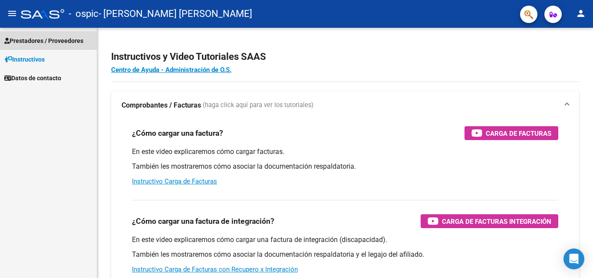
click at [40, 40] on span "Prestadores / Proveedores" at bounding box center [43, 41] width 79 height 10
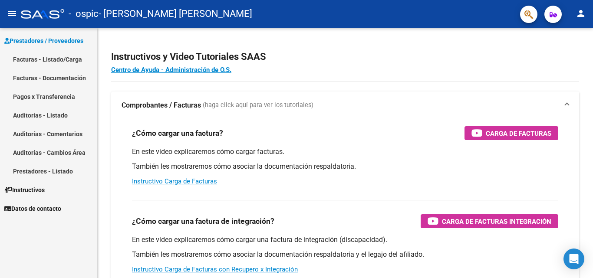
click at [33, 56] on link "Facturas - Listado/Carga" at bounding box center [48, 59] width 97 height 19
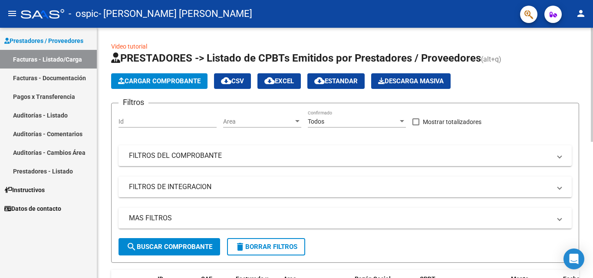
click at [178, 84] on span "Cargar Comprobante" at bounding box center [159, 81] width 83 height 8
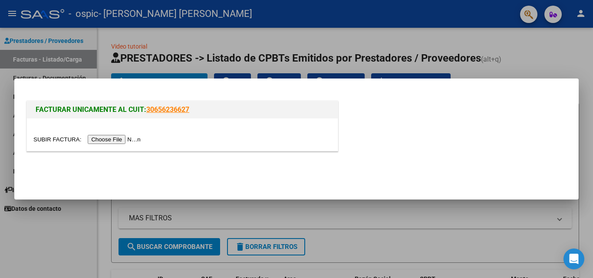
click at [153, 64] on div at bounding box center [296, 139] width 593 height 278
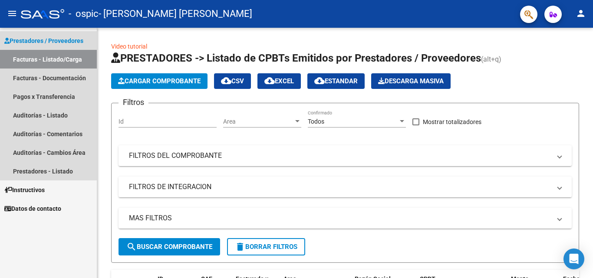
click at [59, 58] on link "Facturas - Listado/Carga" at bounding box center [48, 59] width 97 height 19
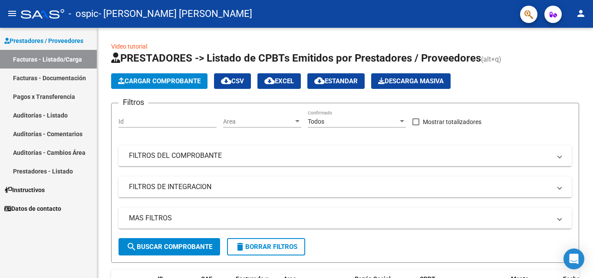
click at [51, 39] on span "Prestadores / Proveedores" at bounding box center [43, 41] width 79 height 10
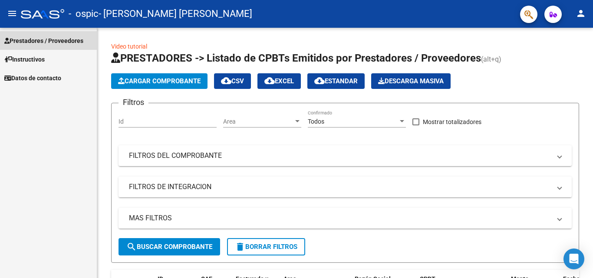
click at [51, 39] on span "Prestadores / Proveedores" at bounding box center [43, 41] width 79 height 10
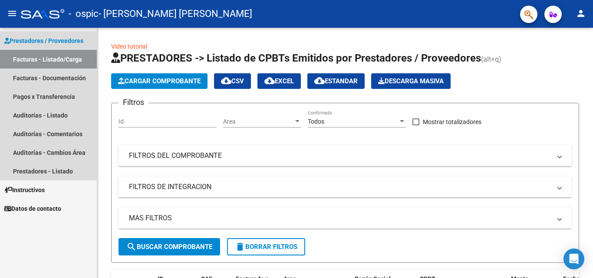
click at [28, 59] on link "Facturas - Listado/Carga" at bounding box center [48, 59] width 97 height 19
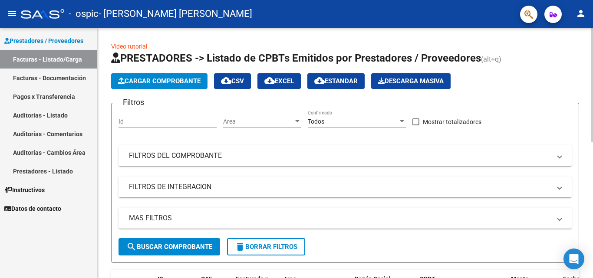
click at [151, 82] on span "Cargar Comprobante" at bounding box center [159, 81] width 83 height 8
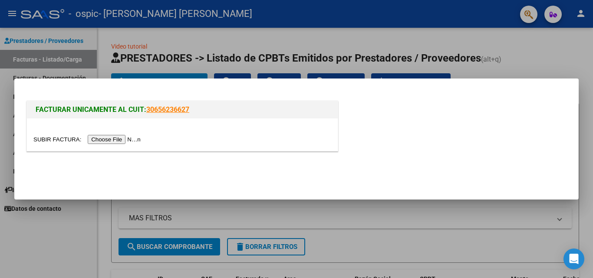
click at [115, 139] on input "file" at bounding box center [88, 139] width 110 height 9
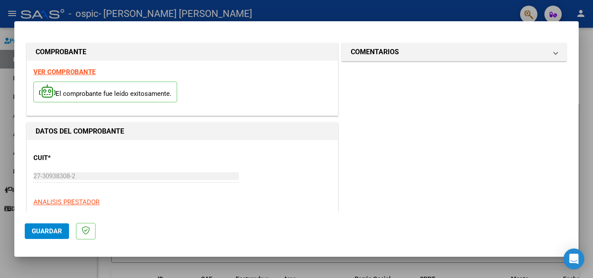
click at [38, 230] on span "Guardar" at bounding box center [47, 232] width 30 height 8
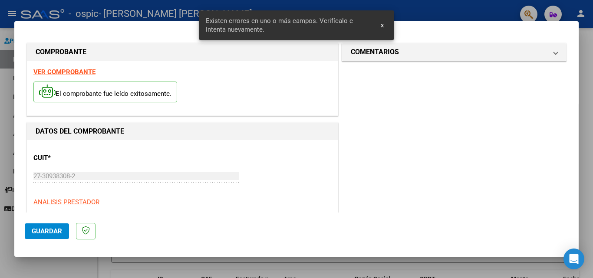
scroll to position [196, 0]
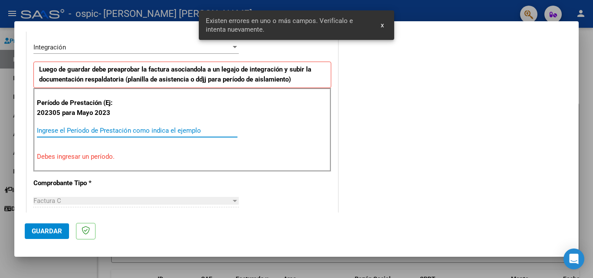
click at [60, 134] on input "Ingrese el Período de Prestación como indica el ejemplo" at bounding box center [137, 131] width 201 height 8
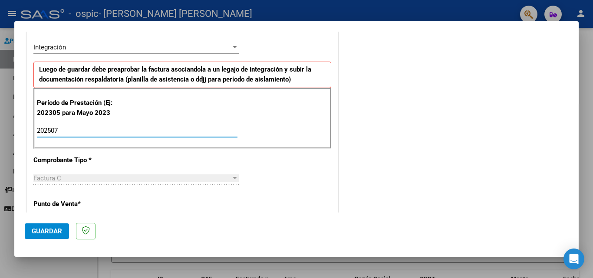
type input "202507"
click at [63, 180] on div "Factura C" at bounding box center [132, 179] width 198 height 8
click at [233, 178] on div at bounding box center [235, 178] width 4 height 2
click at [67, 129] on input "202507" at bounding box center [137, 131] width 201 height 8
click at [532, 249] on mat-dialog-container "COMPROBANTE VER COMPROBANTE El comprobante fue leído exitosamente. DATOS DEL CO…" at bounding box center [296, 139] width 564 height 236
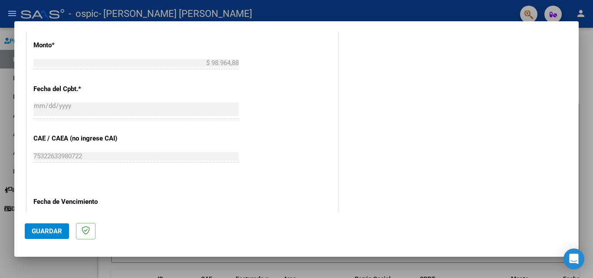
scroll to position [445, 0]
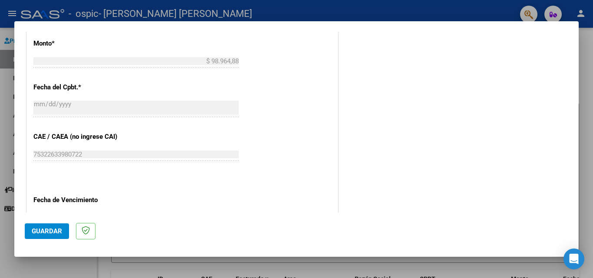
click at [51, 226] on button "Guardar" at bounding box center [47, 232] width 44 height 16
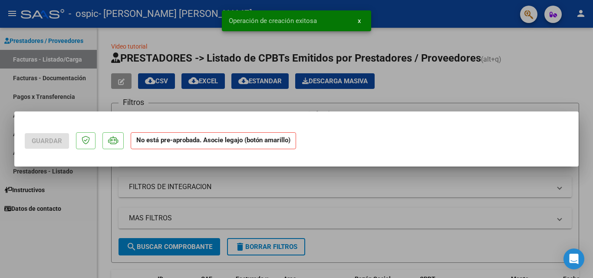
scroll to position [0, 0]
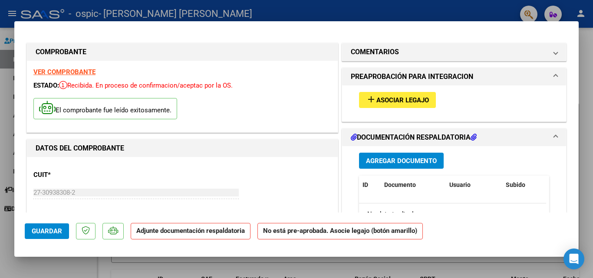
click at [381, 98] on span "Asociar Legajo" at bounding box center [402, 100] width 53 height 8
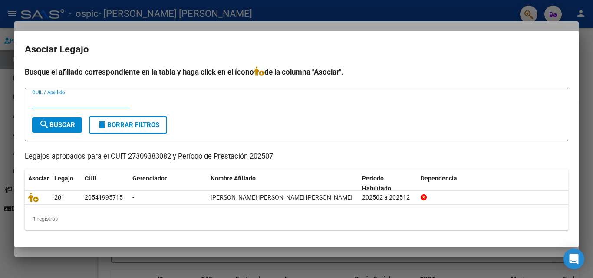
type input "2"
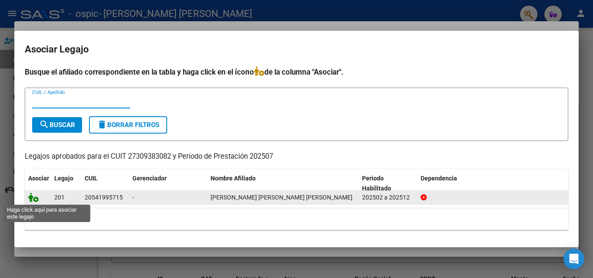
click at [31, 200] on icon at bounding box center [33, 198] width 10 height 10
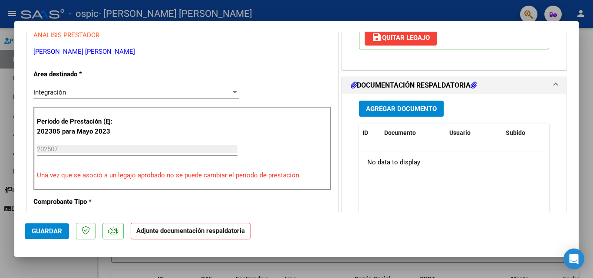
scroll to position [188, 0]
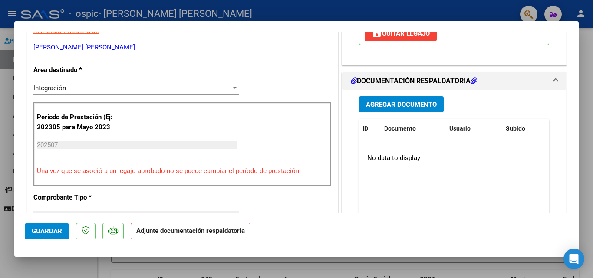
click at [383, 101] on span "Agregar Documento" at bounding box center [401, 105] width 71 height 8
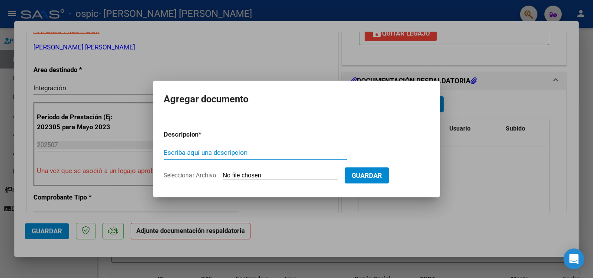
click at [211, 151] on input "Escriba aquí una descripcion" at bounding box center [255, 153] width 183 height 8
type input "PLANILLA ASISTENCIA"
click at [247, 176] on input "Seleccionar Archivo" at bounding box center [280, 176] width 115 height 8
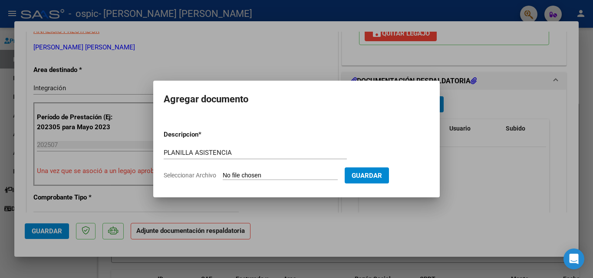
type input "C:\fakepath\PLANILLA [PERSON_NAME].pdf"
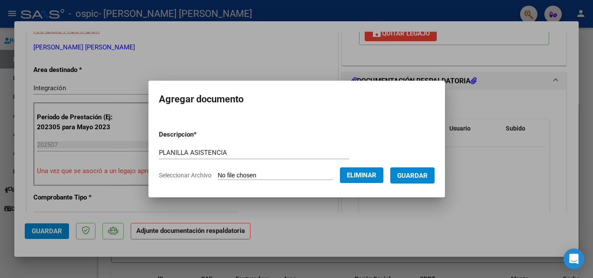
click at [414, 175] on span "Guardar" at bounding box center [412, 176] width 30 height 8
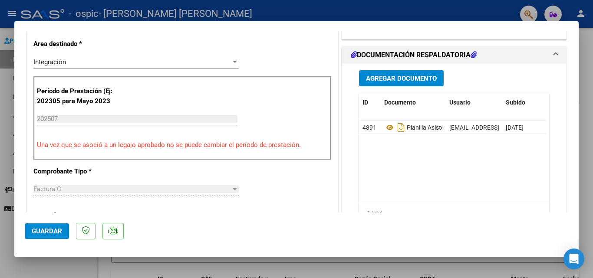
scroll to position [320, 0]
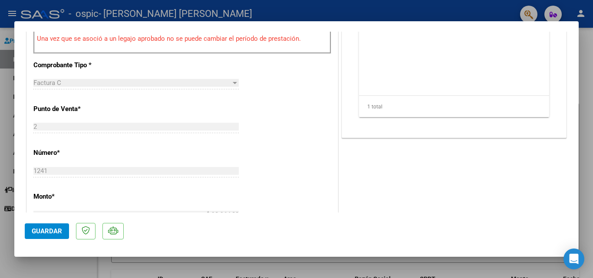
click at [57, 230] on span "Guardar" at bounding box center [47, 232] width 30 height 8
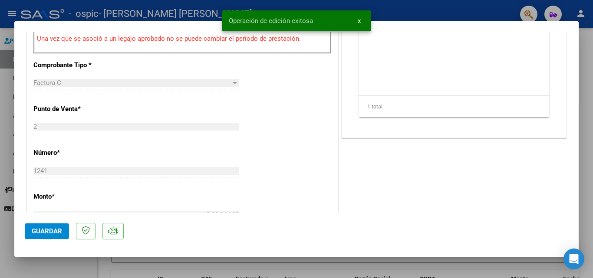
click at [516, 210] on div "COMENTARIOS Comentarios del Prestador / Gerenciador: PREAPROBACIÓN PARA INTEGRA…" at bounding box center [454, 105] width 228 height 768
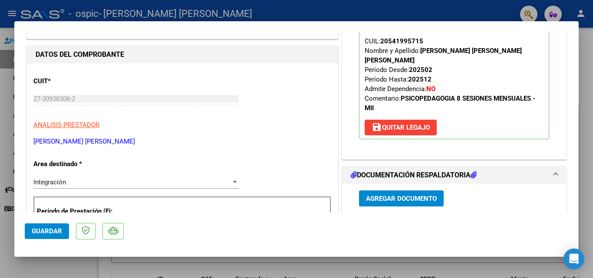
scroll to position [255, 0]
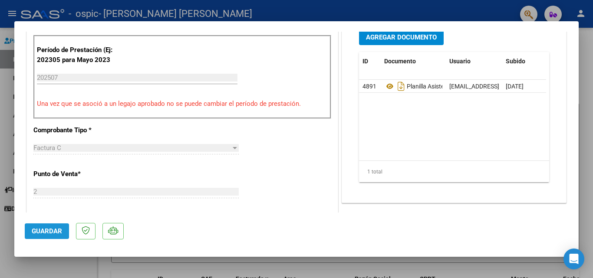
click at [43, 232] on span "Guardar" at bounding box center [47, 232] width 30 height 8
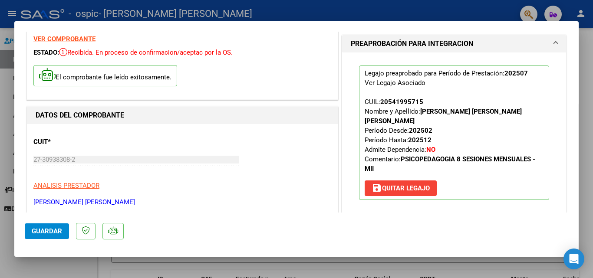
scroll to position [0, 0]
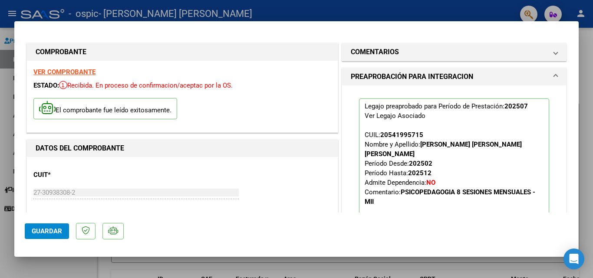
click at [584, 47] on div at bounding box center [296, 139] width 593 height 278
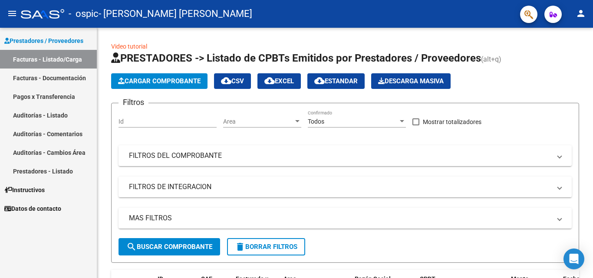
click at [65, 78] on link "Facturas - Documentación" at bounding box center [48, 78] width 97 height 19
